Goal: Task Accomplishment & Management: Manage account settings

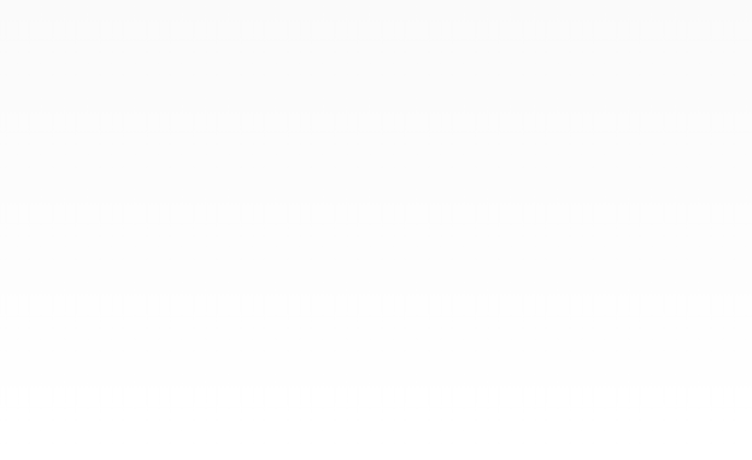
click at [313, 179] on div at bounding box center [376, 230] width 752 height 460
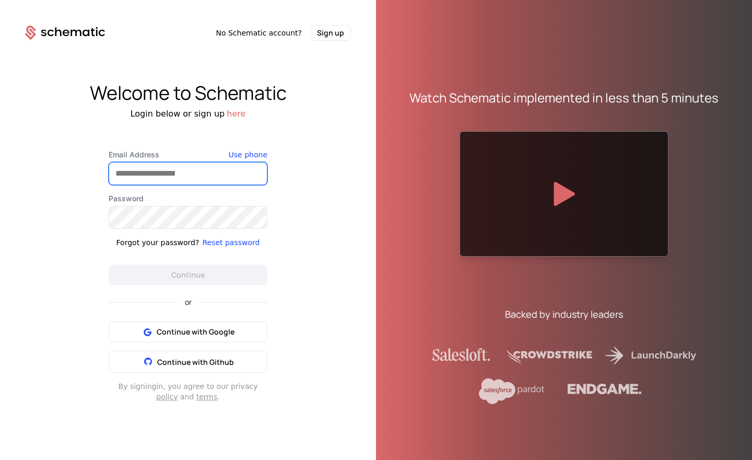
click at [200, 177] on input "Email Address" at bounding box center [188, 173] width 158 height 22
type input "**********"
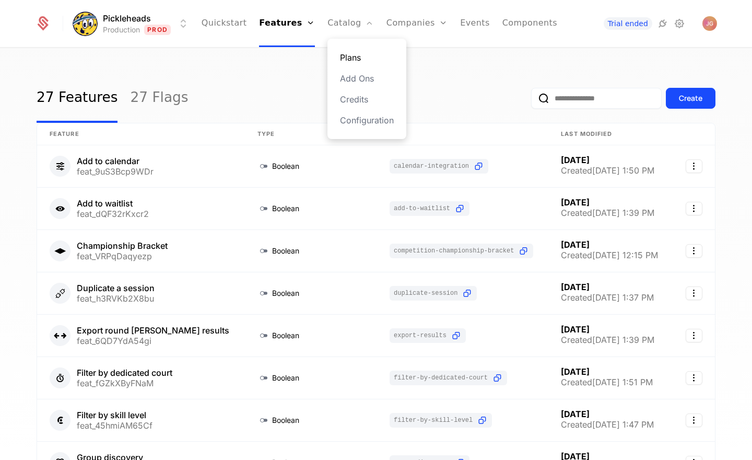
click at [358, 62] on link "Plans" at bounding box center [367, 57] width 54 height 13
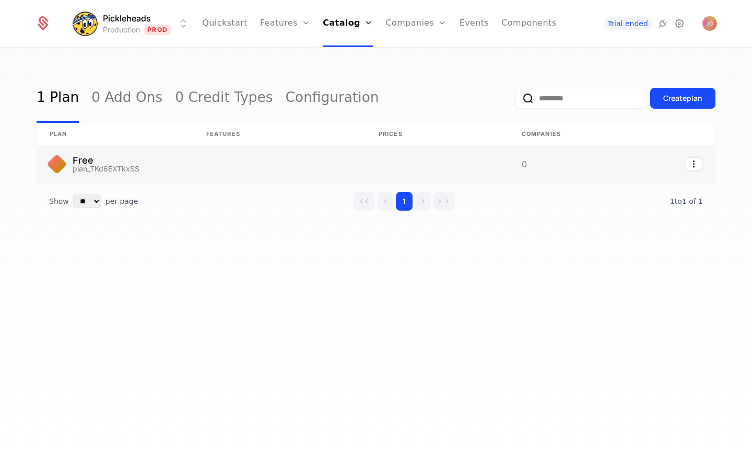
click at [88, 160] on link at bounding box center [115, 164] width 157 height 38
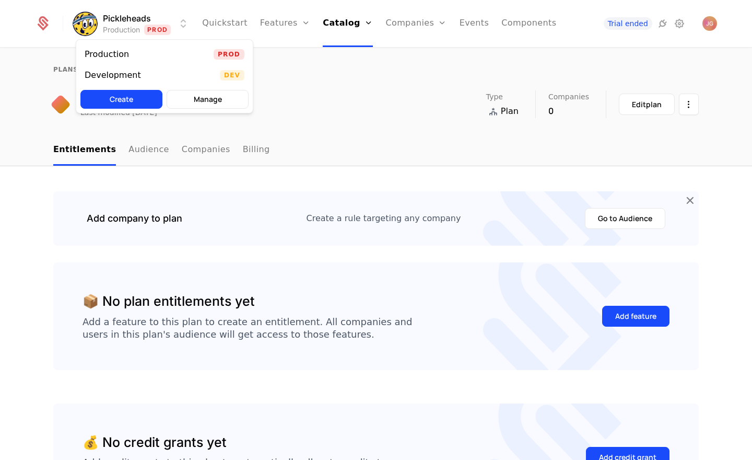
click at [181, 21] on html "Pickleheads Production Prod Quickstart Features Features Flags Catalog Plans Ad…" at bounding box center [376, 230] width 752 height 460
click at [218, 77] on div "Development Dev" at bounding box center [164, 75] width 177 height 21
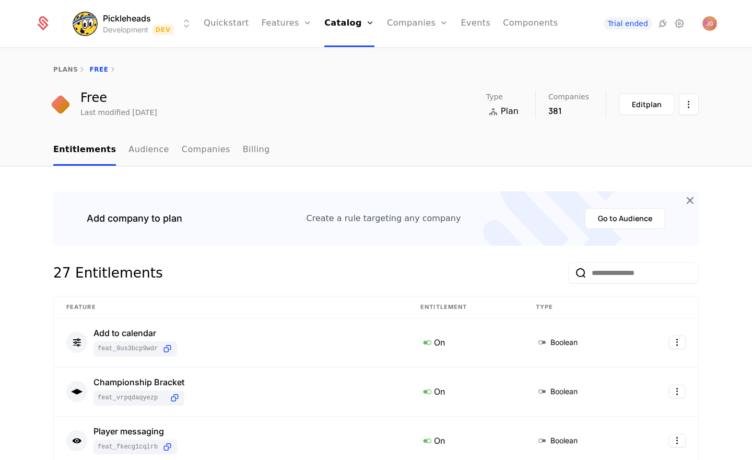
click at [266, 265] on div "27 Entitlements" at bounding box center [376, 278] width 646 height 33
click at [361, 58] on link "Plans" at bounding box center [364, 57] width 54 height 13
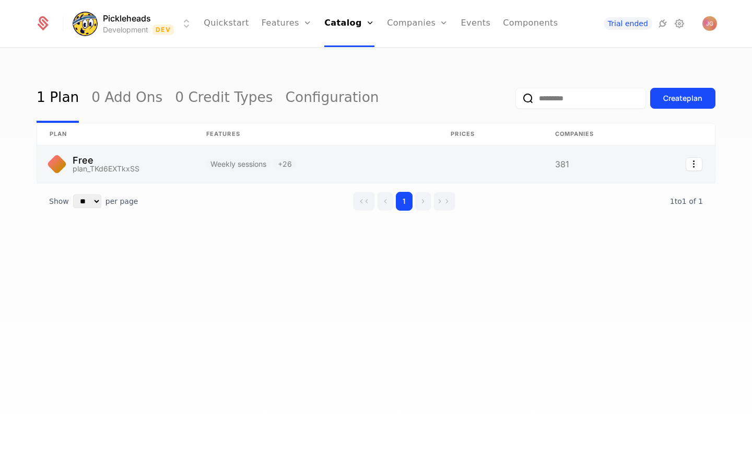
click at [150, 172] on link at bounding box center [115, 164] width 157 height 38
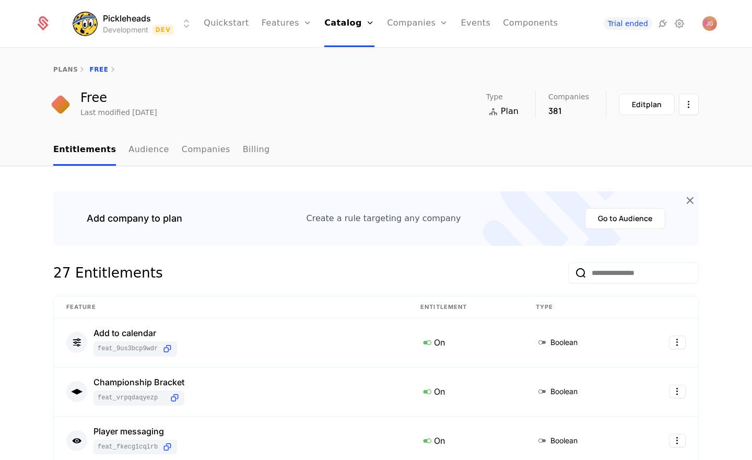
click at [660, 104] on div "Edit plan" at bounding box center [647, 104] width 30 height 10
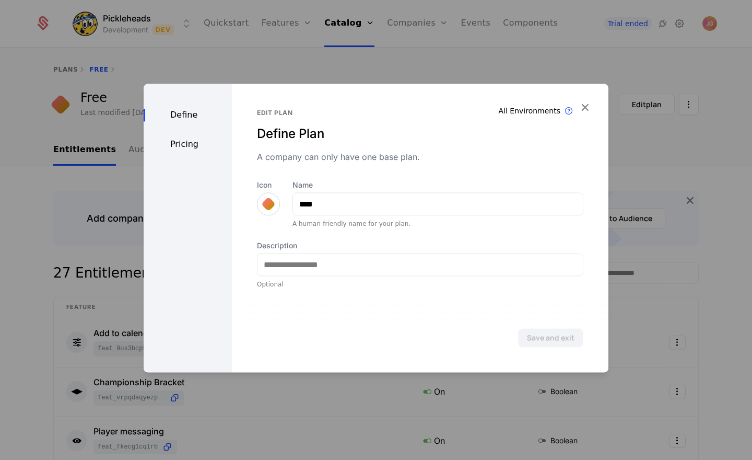
click at [194, 148] on div "Pricing" at bounding box center [188, 144] width 88 height 13
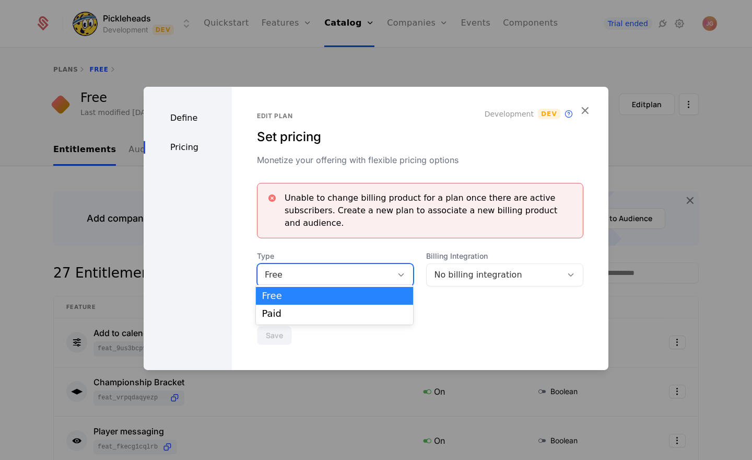
click at [409, 269] on div at bounding box center [401, 274] width 18 height 11
click at [377, 225] on div "Unable to change billing product for a plan once there are active subscribers. …" at bounding box center [420, 210] width 326 height 55
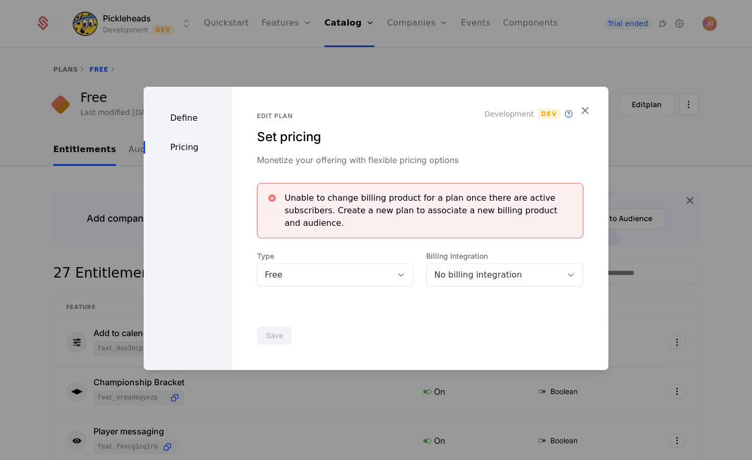
click at [404, 219] on div "Unable to change billing product for a plan once there are active subscribers. …" at bounding box center [430, 211] width 290 height 38
click at [583, 116] on icon "button" at bounding box center [585, 110] width 14 height 14
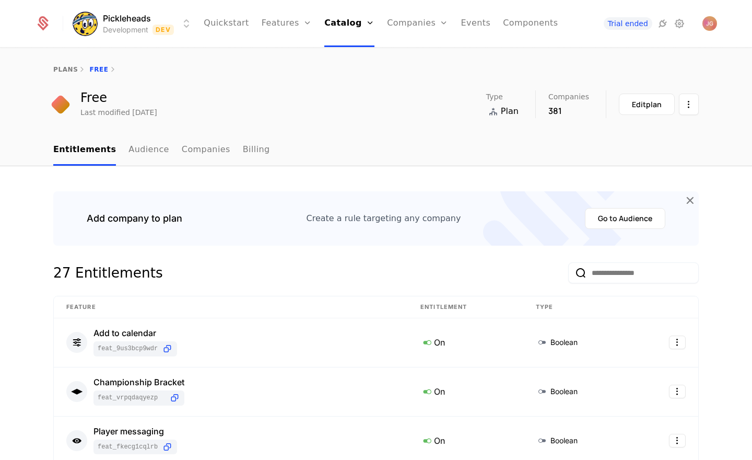
drag, startPoint x: 354, startPoint y: 118, endPoint x: 330, endPoint y: 79, distance: 46.0
click at [354, 118] on div "Free Last modified [DATE] Type Plan Companies 381 Edit plan" at bounding box center [376, 104] width 646 height 28
click at [357, 115] on link "Configuration" at bounding box center [364, 120] width 54 height 13
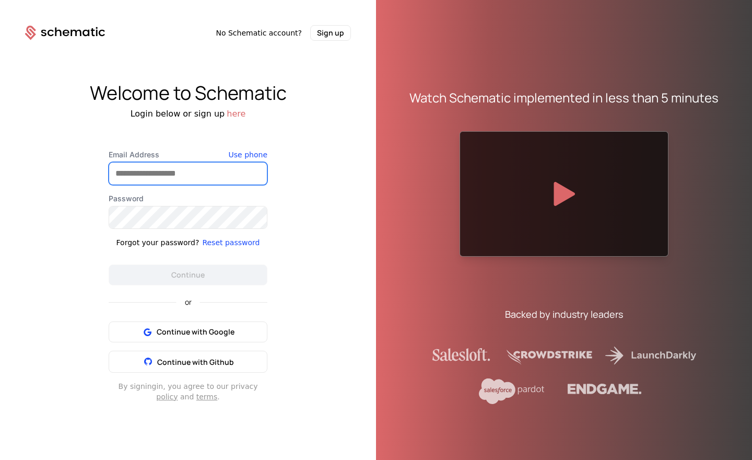
click at [192, 178] on input "Email Address" at bounding box center [188, 173] width 158 height 22
type input "**********"
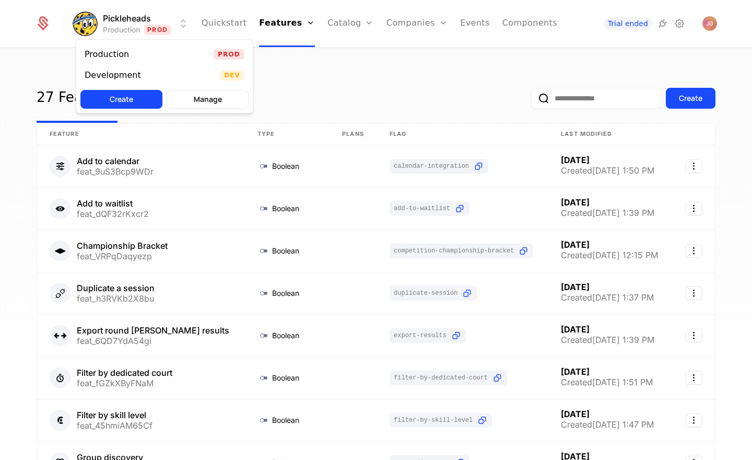
click at [181, 25] on html "Pickleheads Production Prod Quickstart Features Features Flags Catalog Plans Ad…" at bounding box center [376, 230] width 752 height 460
click at [233, 68] on div "Development Dev" at bounding box center [164, 75] width 177 height 21
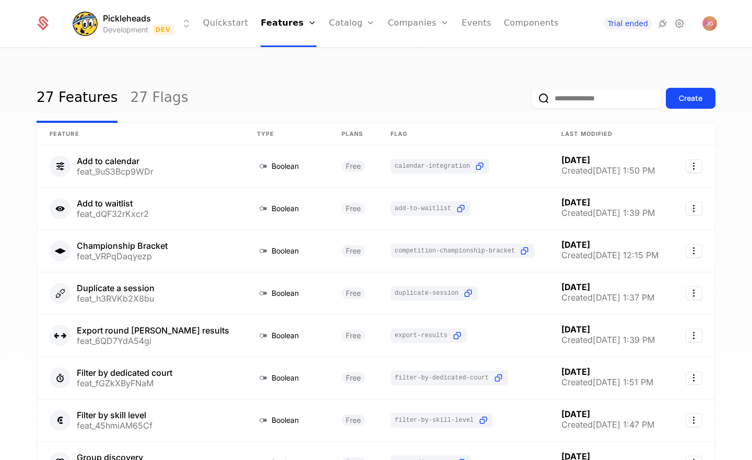
click at [313, 80] on div "27 Features 27 Flags Create" at bounding box center [376, 98] width 679 height 49
click at [354, 115] on link "Configuration" at bounding box center [369, 120] width 54 height 13
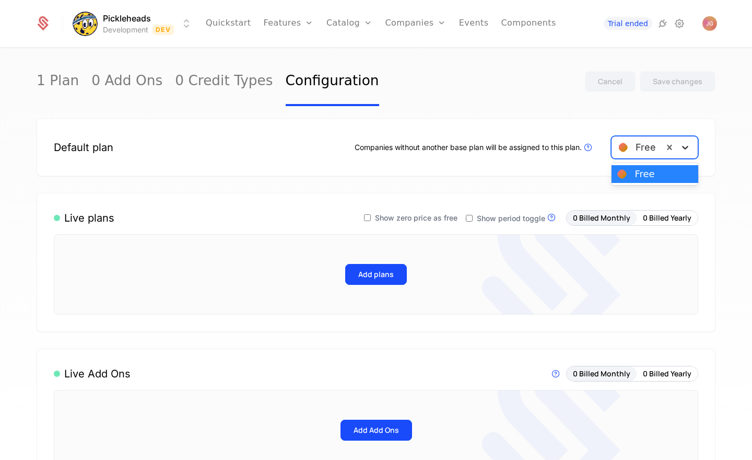
click at [686, 148] on icon at bounding box center [685, 147] width 10 height 10
click at [728, 116] on div "1 Plan 0 Add Ons 0 Credit Types Configuration Cancel Save changes Default plan …" at bounding box center [376, 257] width 752 height 417
click at [724, 129] on div "1 Plan 0 Add Ons 0 Credit Types Configuration Cancel Save changes Default plan …" at bounding box center [376, 257] width 752 height 417
